Goal: Transaction & Acquisition: Purchase product/service

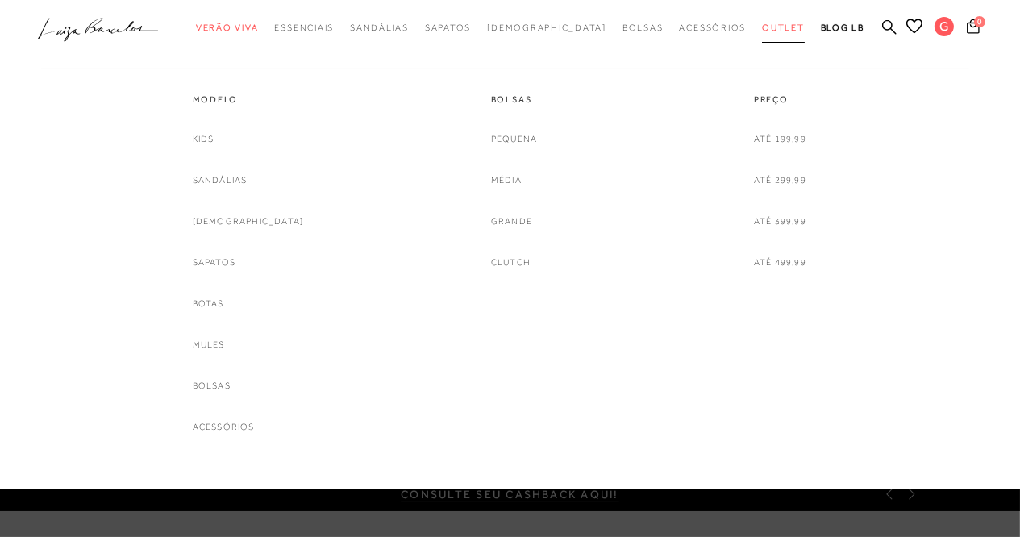
click at [762, 26] on span "Outlet" at bounding box center [783, 28] width 43 height 10
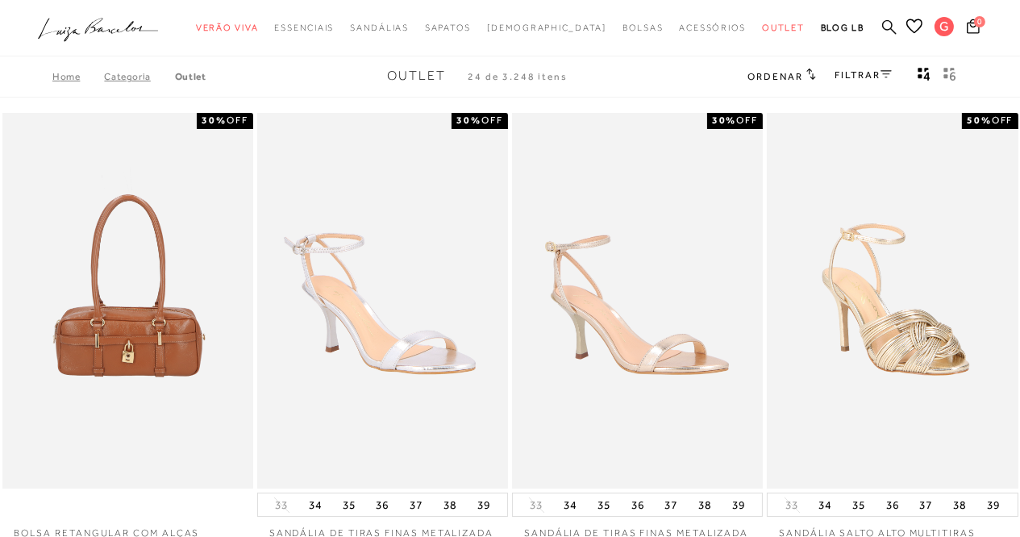
click at [884, 31] on icon at bounding box center [889, 26] width 15 height 15
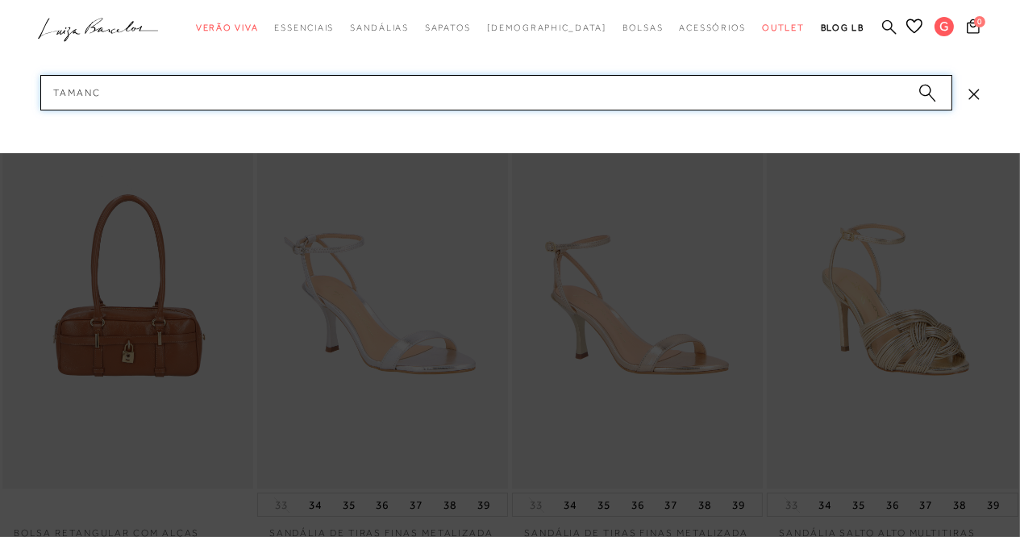
type input "tamanco"
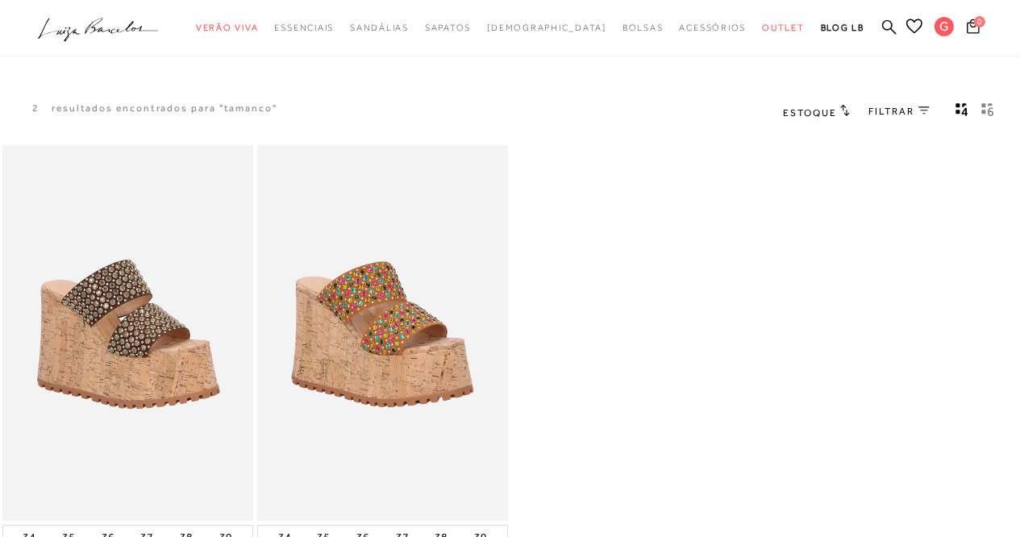
click at [880, 23] on ul ".a{fill-rule:evenodd;} Verão Viva Em alta Favoritos das Influenciadoras Apostas…" at bounding box center [498, 28] width 920 height 30
click at [873, 24] on ul ".a{fill-rule:evenodd;} Verão Viva Em alta Favoritos das Influenciadoras Apostas…" at bounding box center [498, 28] width 920 height 30
click at [891, 25] on icon at bounding box center [889, 26] width 15 height 15
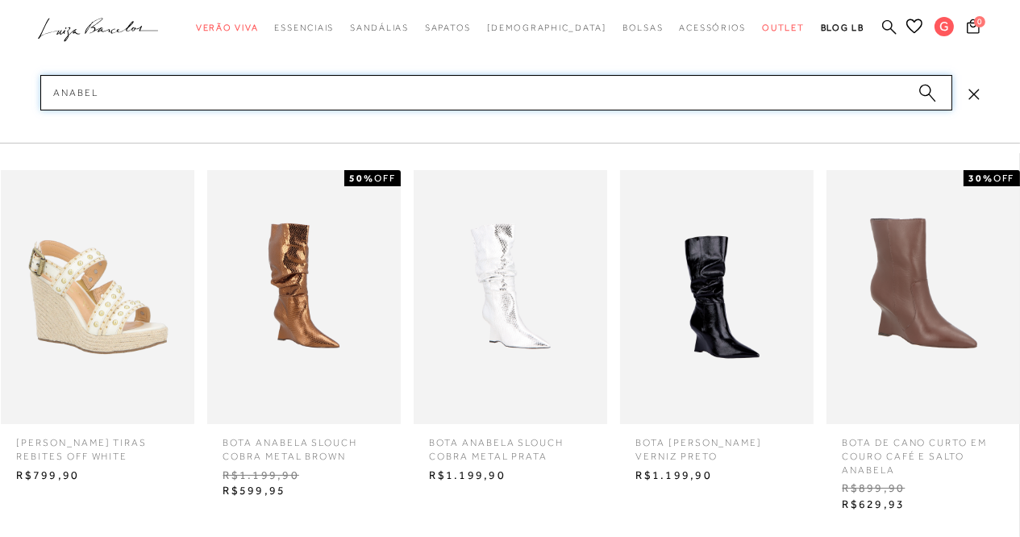
type input "anabela"
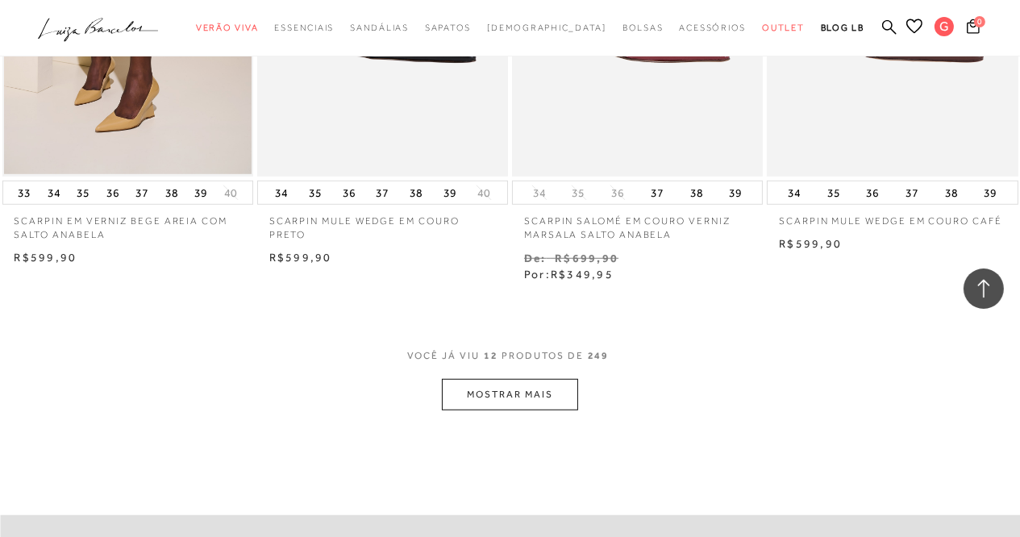
scroll to position [1349, 0]
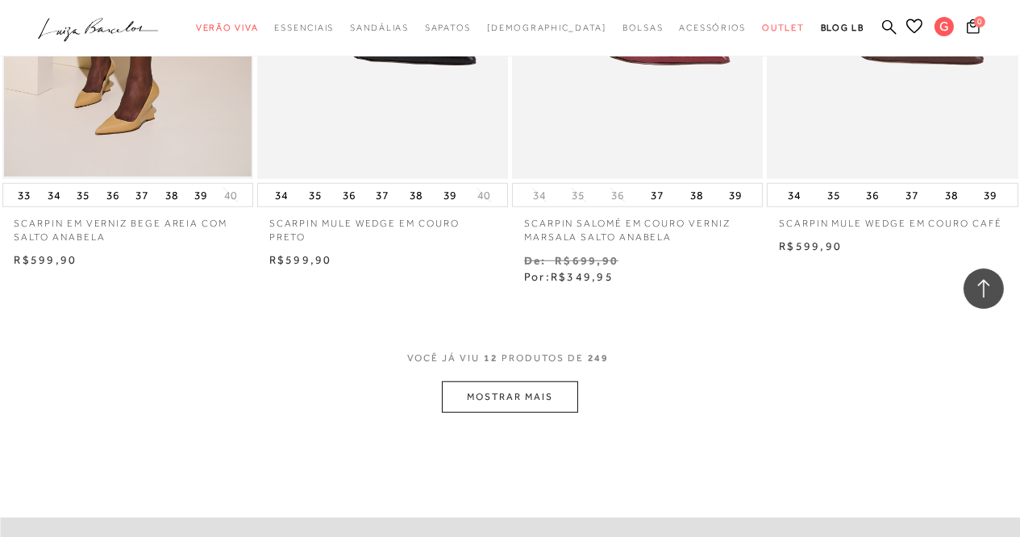
click at [508, 386] on button "MOSTRAR MAIS" at bounding box center [509, 396] width 135 height 31
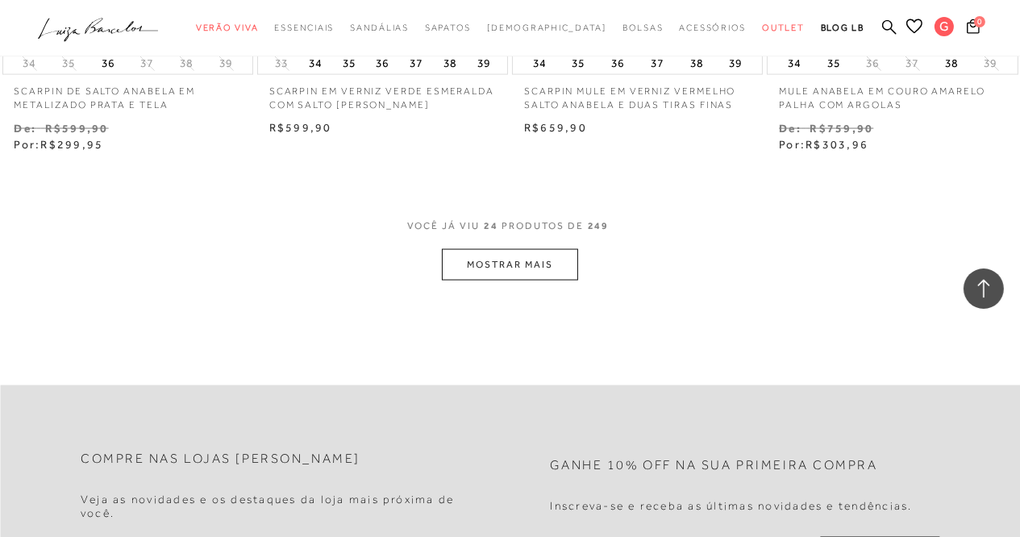
scroll to position [3013, 0]
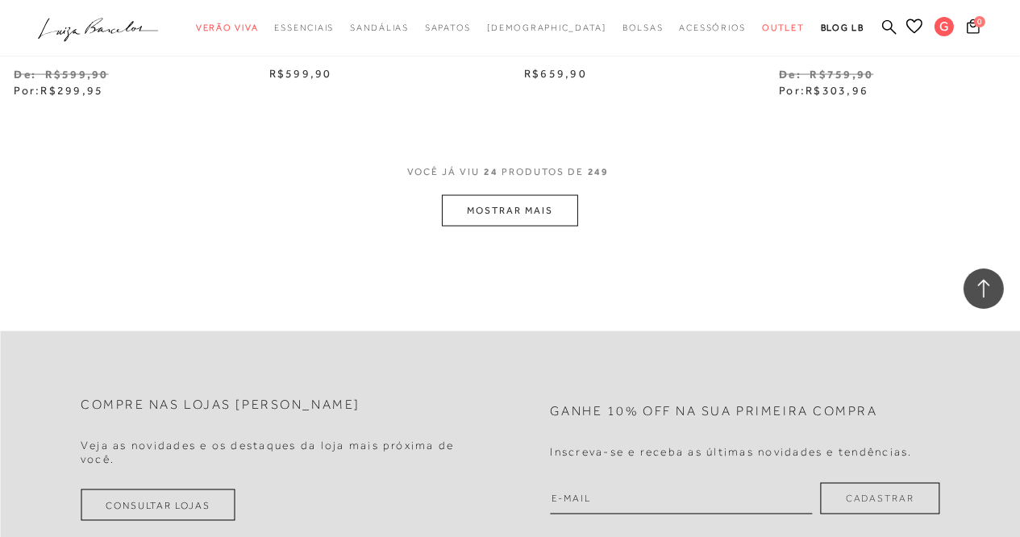
click at [507, 213] on button "MOSTRAR MAIS" at bounding box center [509, 210] width 135 height 31
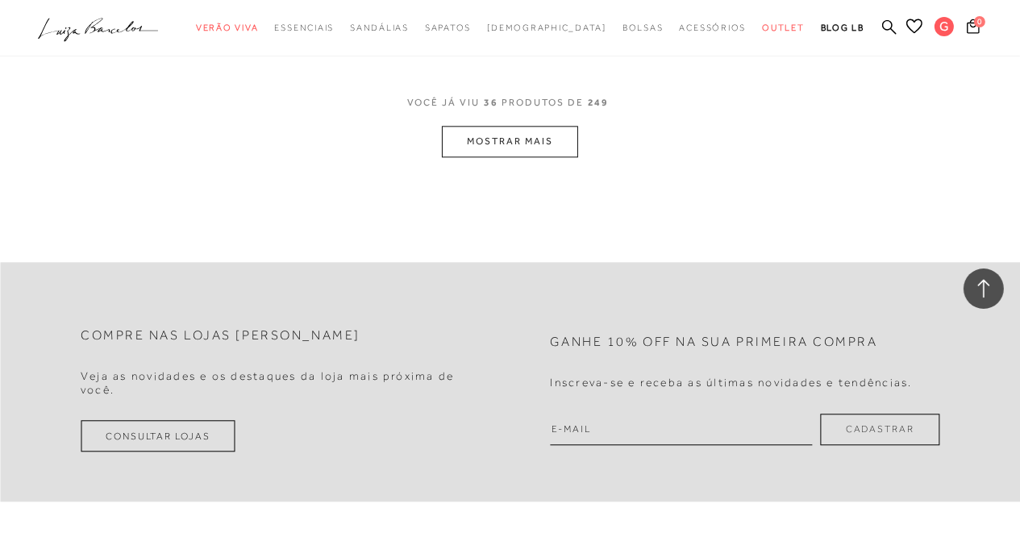
scroll to position [4560, 0]
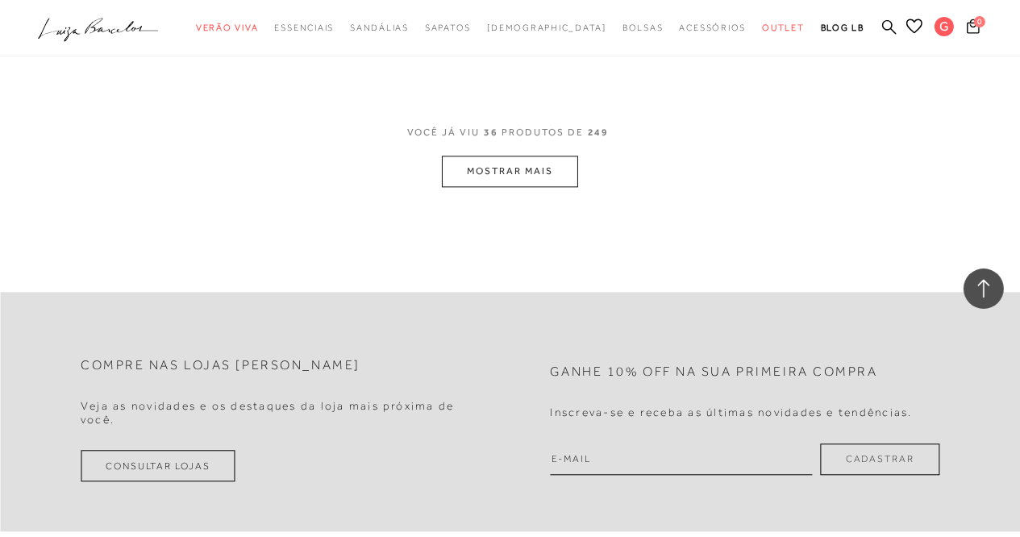
click at [532, 172] on button "MOSTRAR MAIS" at bounding box center [509, 171] width 135 height 31
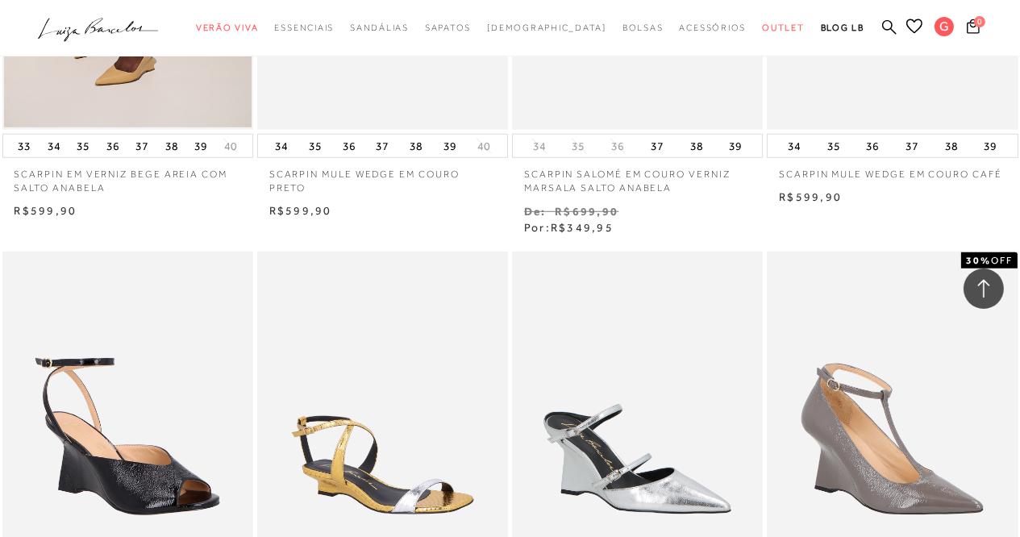
scroll to position [0, 0]
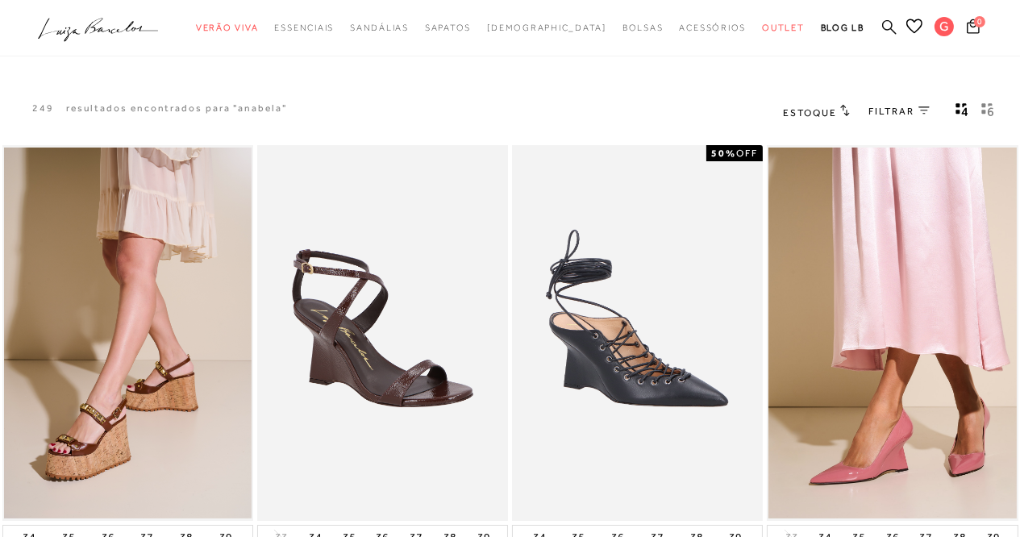
click at [882, 21] on icon at bounding box center [889, 26] width 15 height 15
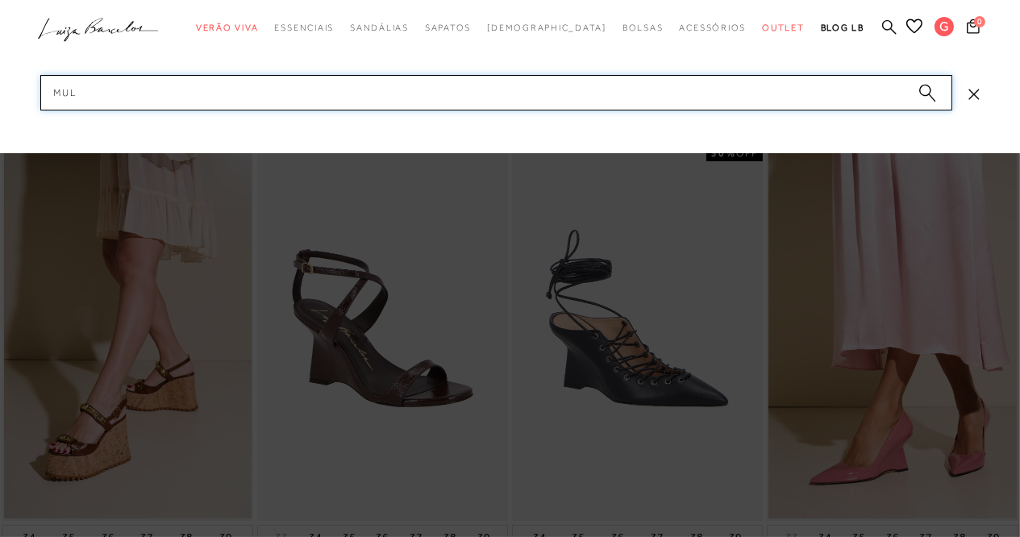
type input "mule"
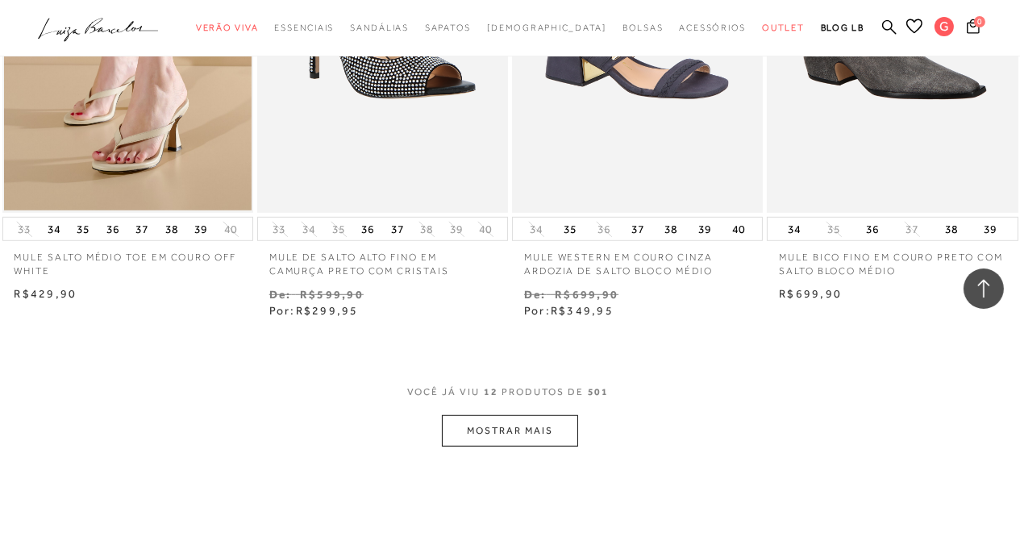
scroll to position [1416, 0]
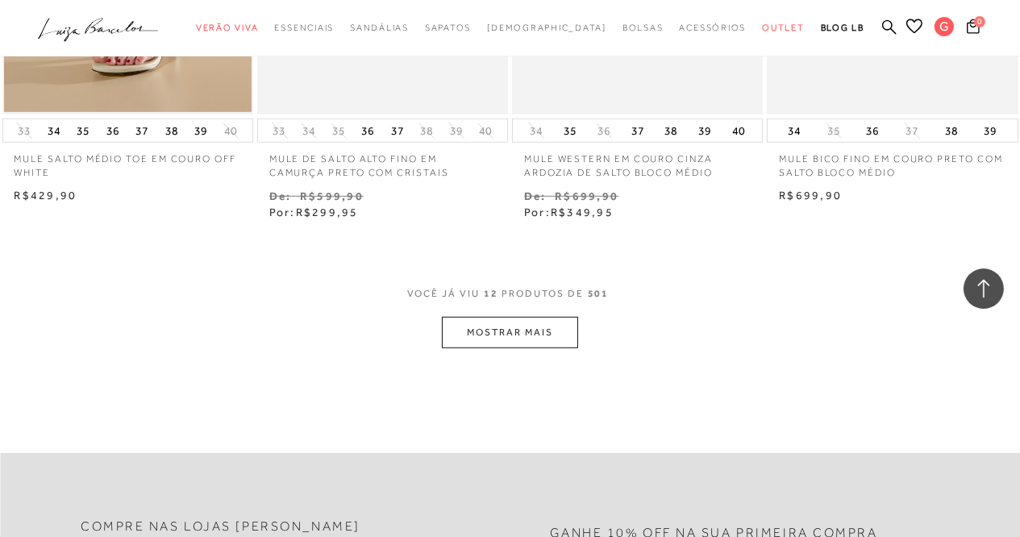
click at [528, 334] on button "MOSTRAR MAIS" at bounding box center [509, 332] width 135 height 31
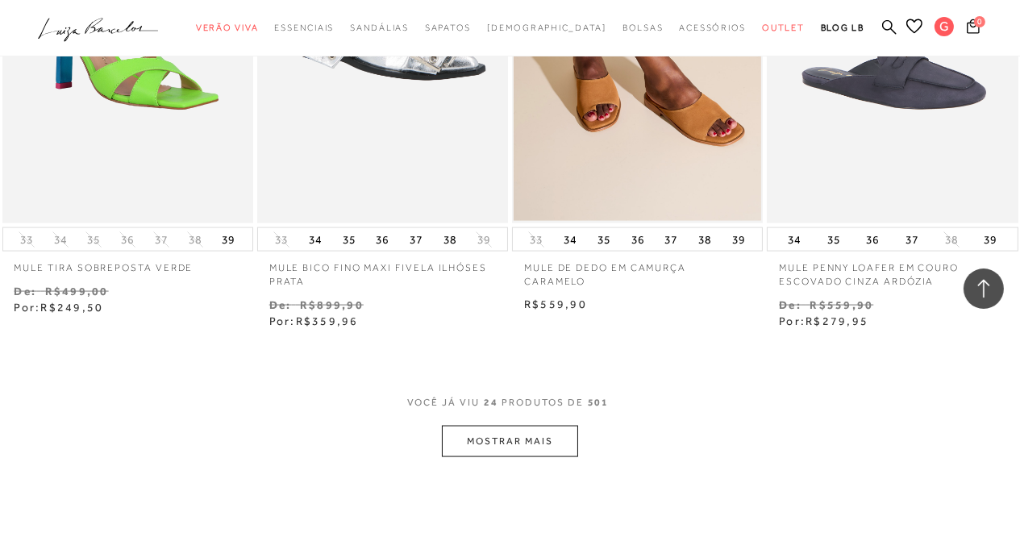
scroll to position [2813, 0]
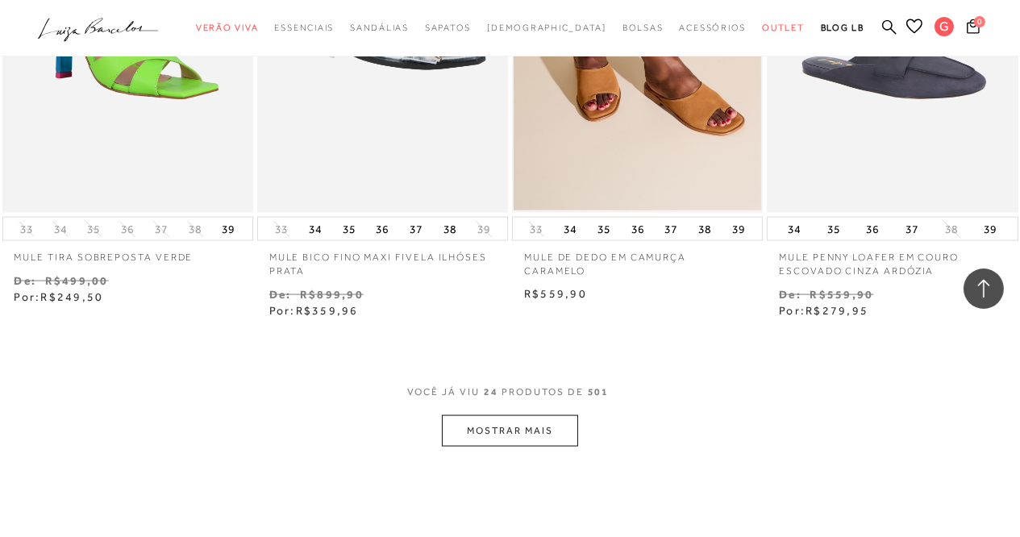
click at [505, 427] on button "MOSTRAR MAIS" at bounding box center [509, 430] width 135 height 31
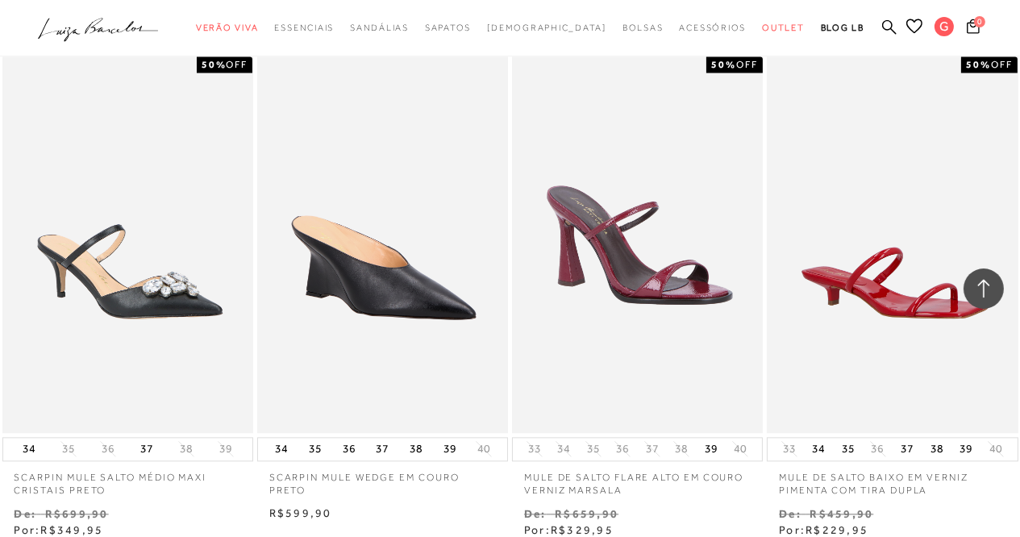
scroll to position [4419, 0]
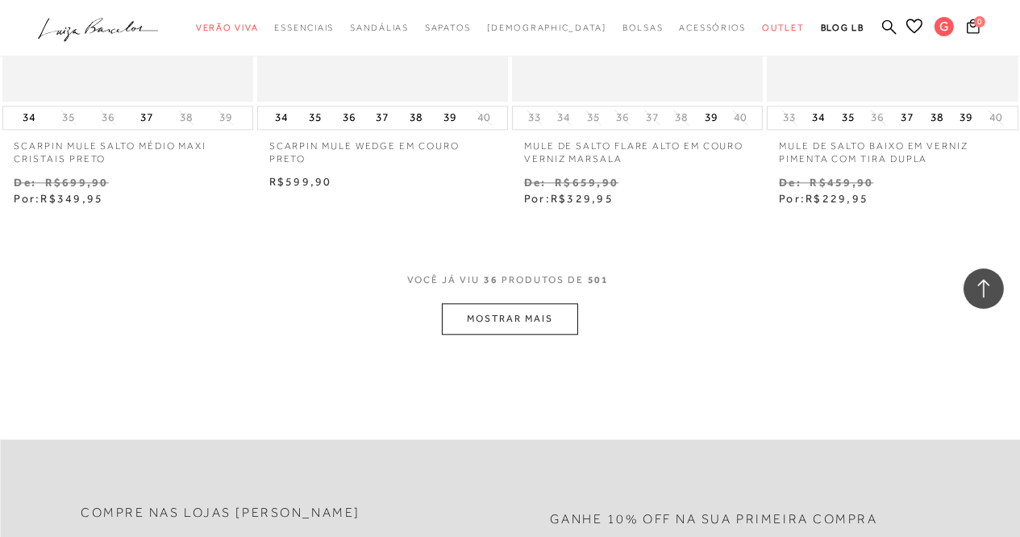
click at [484, 320] on button "MOSTRAR MAIS" at bounding box center [509, 318] width 135 height 31
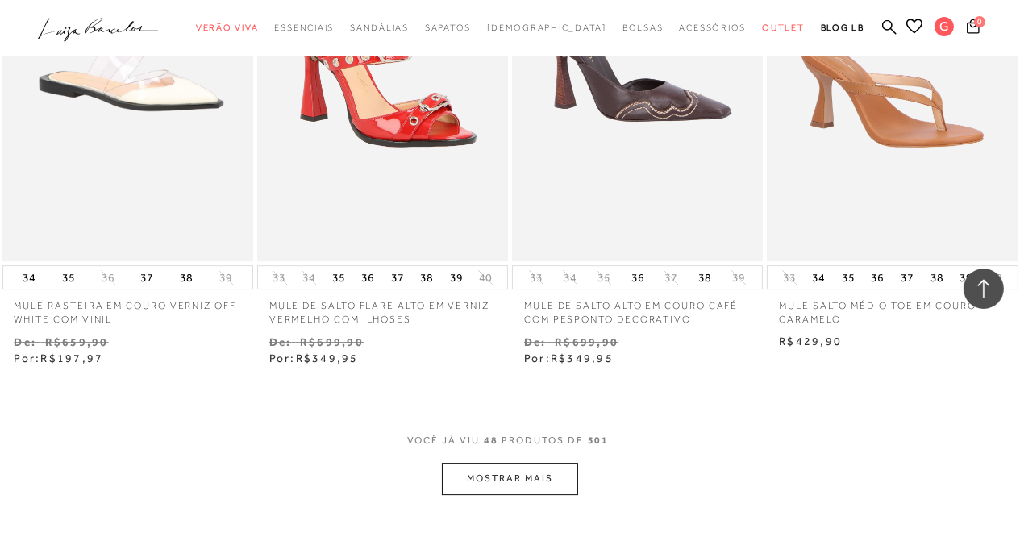
scroll to position [5761, 0]
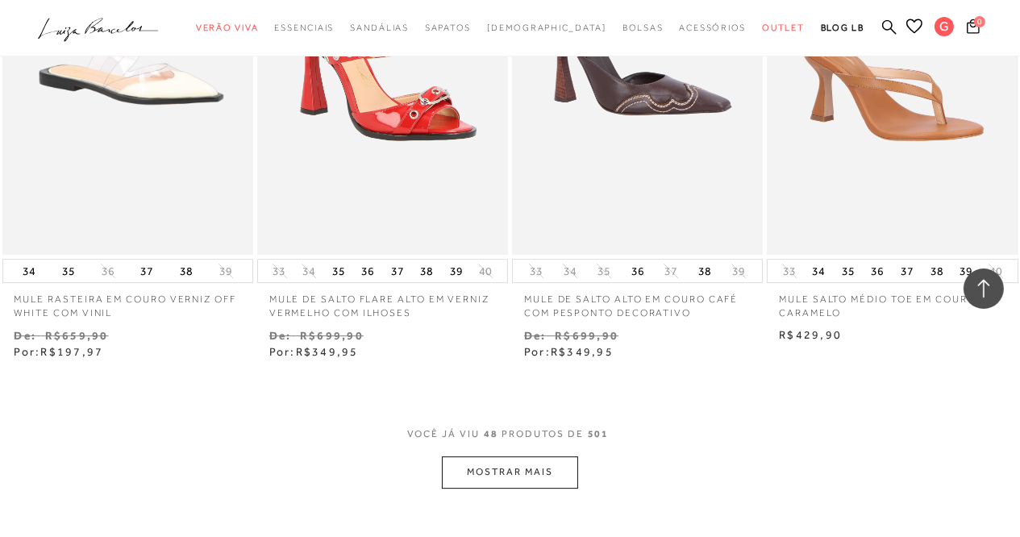
click at [476, 460] on button "MOSTRAR MAIS" at bounding box center [509, 471] width 135 height 31
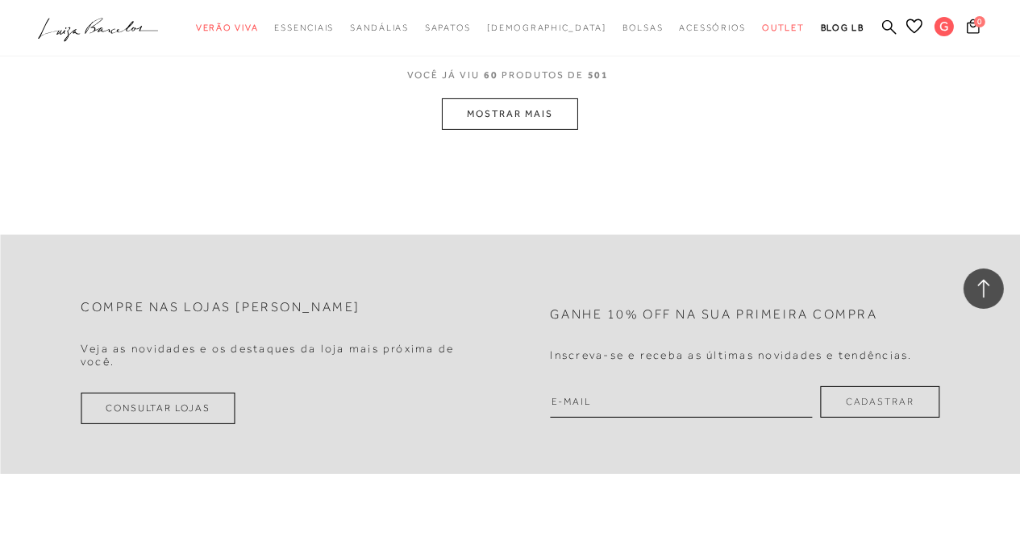
scroll to position [7307, 0]
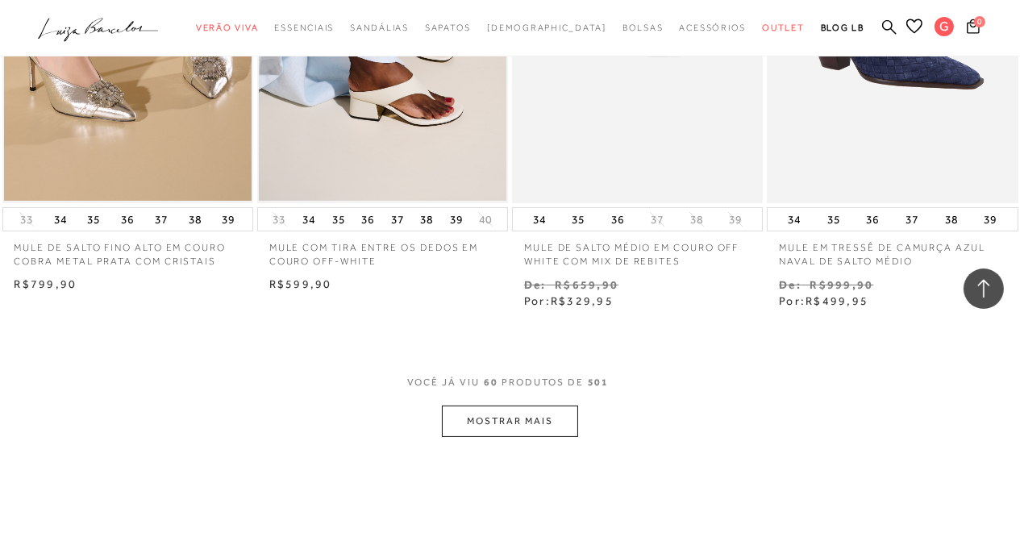
click at [483, 426] on button "MOSTRAR MAIS" at bounding box center [509, 420] width 135 height 31
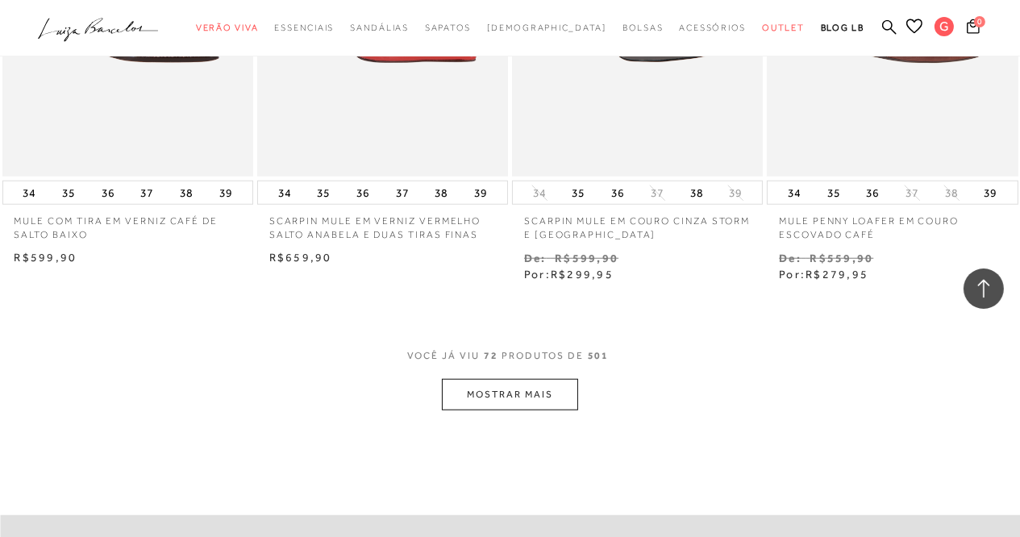
scroll to position [8819, 0]
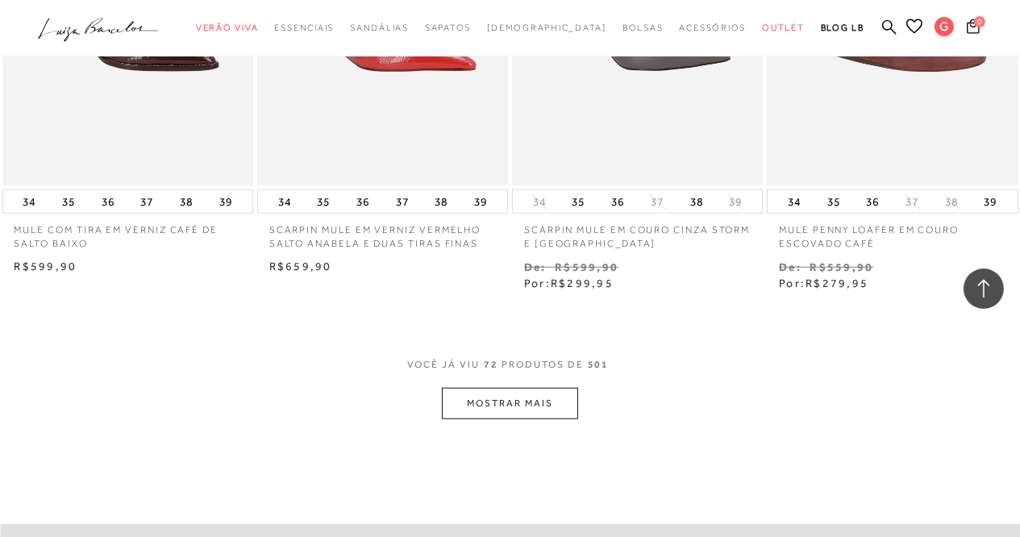
click at [482, 405] on button "MOSTRAR MAIS" at bounding box center [509, 403] width 135 height 31
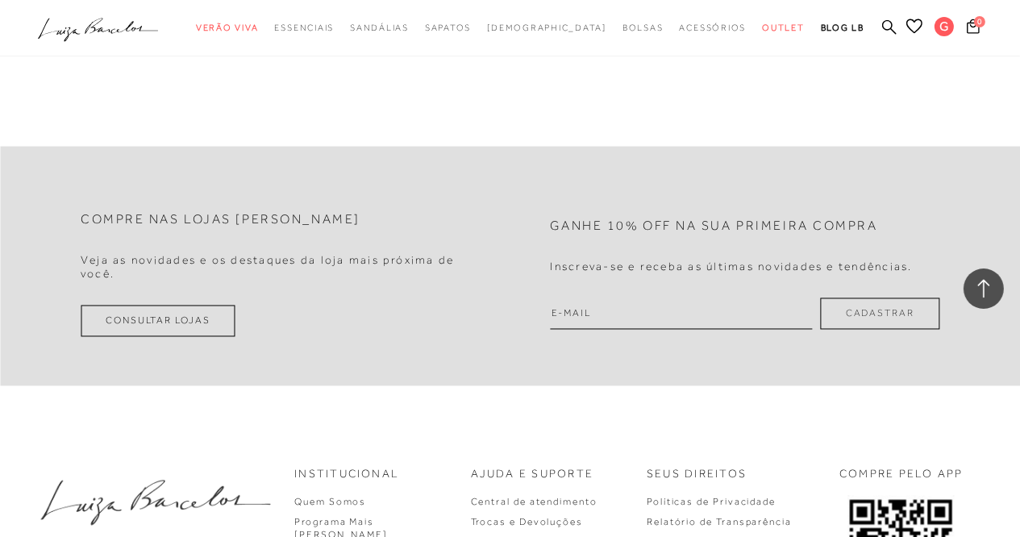
scroll to position [10640, 0]
